Goal: Task Accomplishment & Management: Use online tool/utility

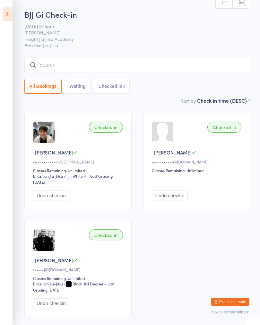
click at [231, 69] on input "search" at bounding box center [137, 65] width 226 height 15
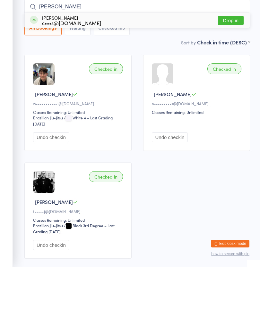
type input "[PERSON_NAME]"
click at [236, 74] on button "Drop in" at bounding box center [231, 78] width 26 height 9
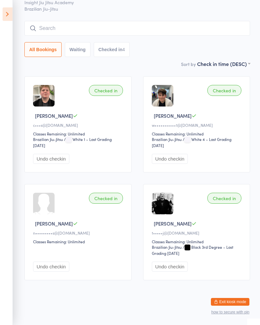
click at [199, 21] on input "search" at bounding box center [137, 28] width 226 height 15
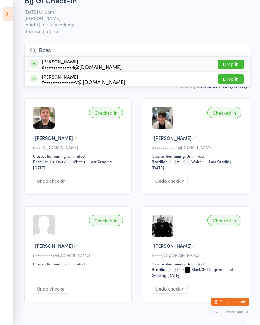
scroll to position [13, 0]
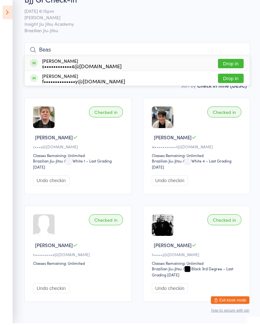
type input "Beas"
click at [238, 65] on button "Drop in" at bounding box center [231, 65] width 26 height 9
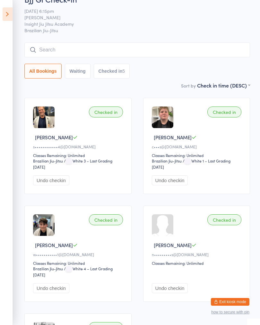
click at [110, 57] on input "search" at bounding box center [137, 49] width 226 height 15
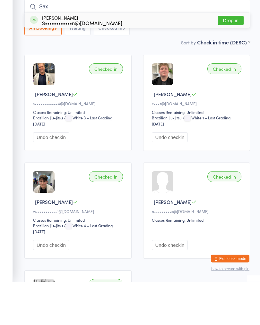
type input "Sax"
click at [235, 59] on button "Drop in" at bounding box center [231, 63] width 26 height 9
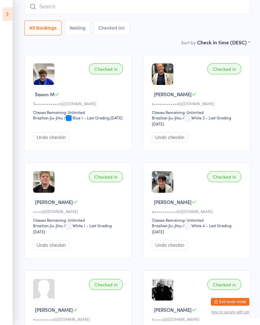
click at [204, 14] on input "search" at bounding box center [137, 6] width 226 height 15
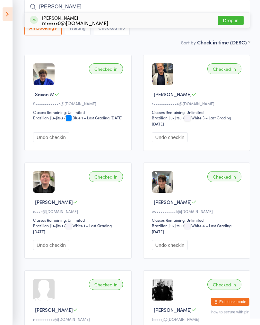
type input "[PERSON_NAME]"
click at [232, 19] on button "Drop in" at bounding box center [231, 20] width 26 height 9
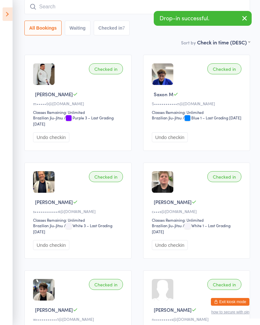
click at [12, 17] on icon at bounding box center [8, 14] width 10 height 14
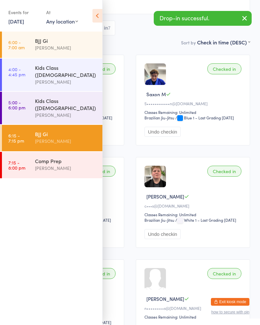
click at [21, 24] on link "[DATE]" at bounding box center [16, 21] width 16 height 7
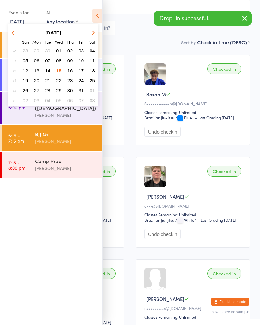
click at [36, 73] on span "13" at bounding box center [36, 70] width 5 height 5
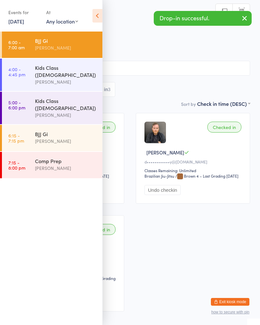
click at [58, 137] on div "[PERSON_NAME]" at bounding box center [66, 140] width 62 height 7
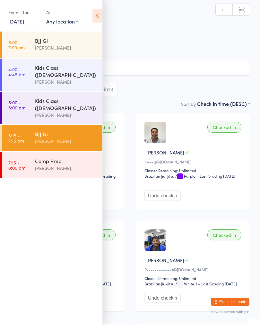
click at [98, 15] on icon at bounding box center [98, 16] width 10 height 14
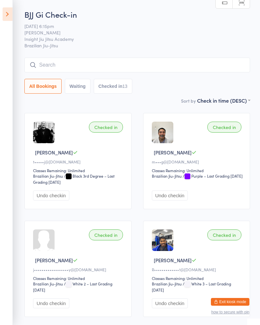
click at [8, 16] on icon at bounding box center [8, 14] width 10 height 14
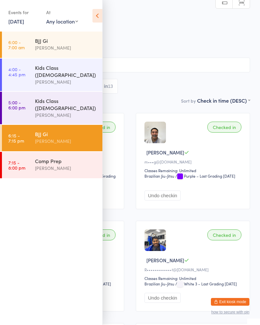
click at [24, 22] on link "[DATE]" at bounding box center [16, 21] width 16 height 7
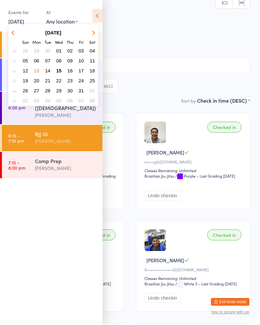
click at [61, 71] on span "15" at bounding box center [58, 70] width 5 height 5
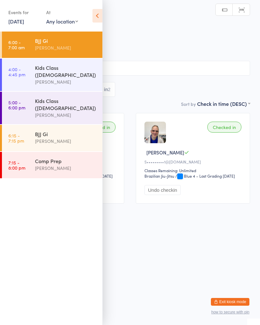
click at [61, 137] on div "[PERSON_NAME]" at bounding box center [66, 140] width 62 height 7
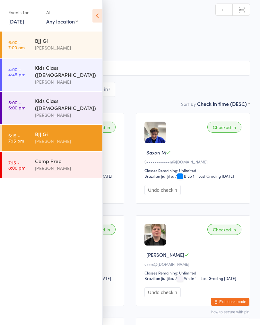
click at [99, 16] on icon at bounding box center [98, 16] width 10 height 14
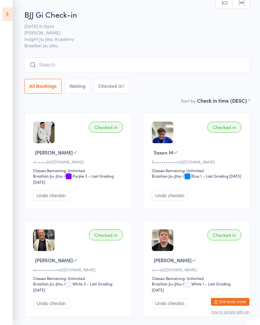
click at [208, 70] on input "search" at bounding box center [137, 65] width 226 height 15
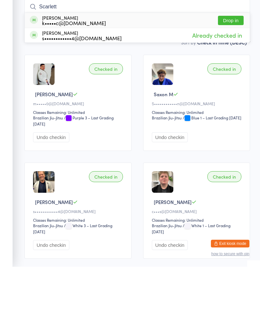
type input "Scarlett"
click at [237, 74] on button "Drop in" at bounding box center [231, 78] width 26 height 9
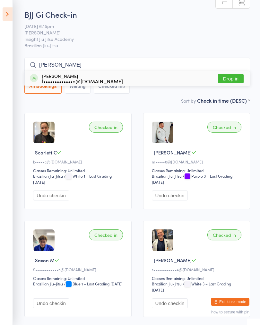
type input "[PERSON_NAME]"
click at [225, 83] on button "Drop in" at bounding box center [231, 78] width 26 height 9
